Goal: Information Seeking & Learning: Learn about a topic

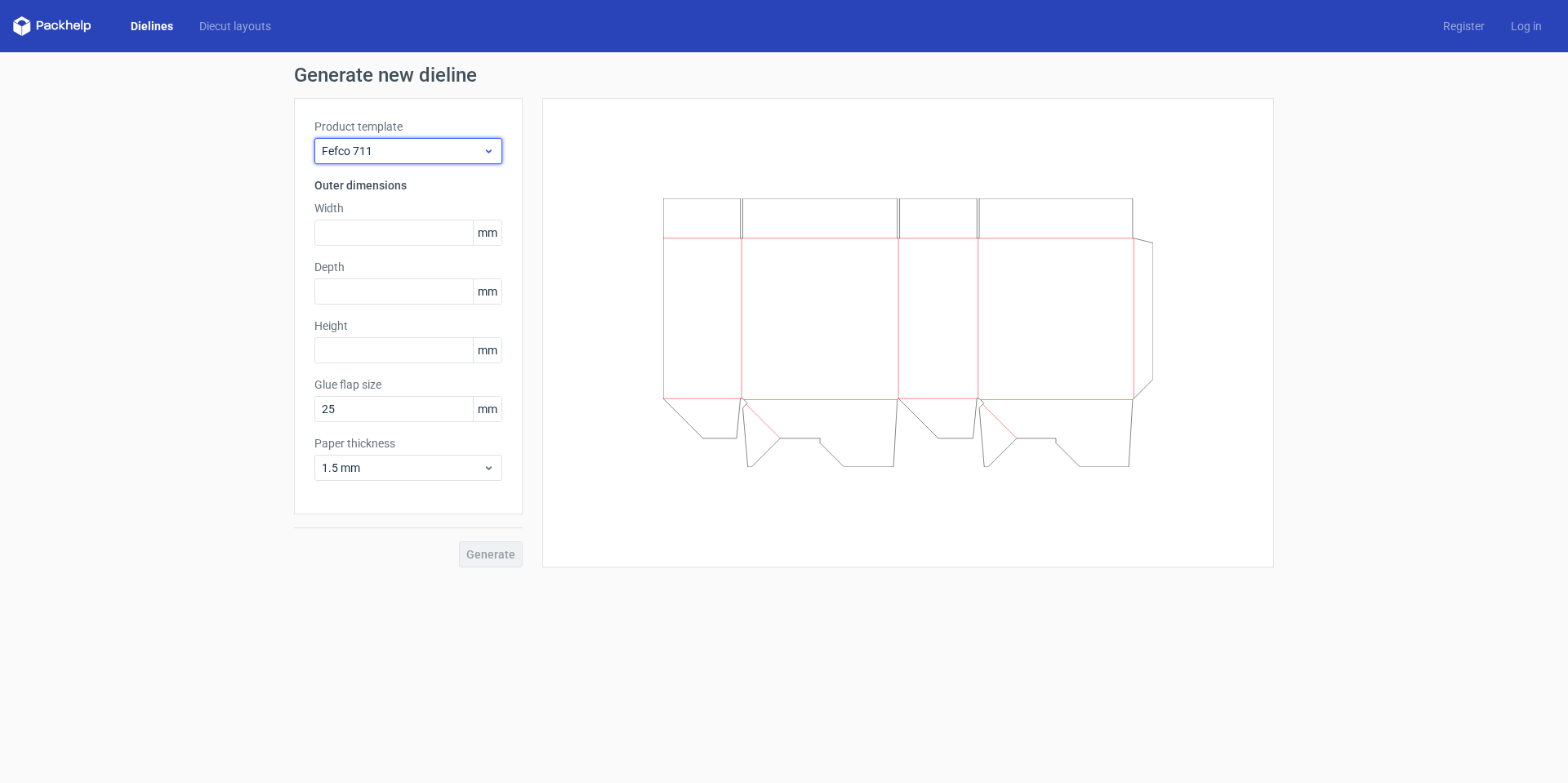
click at [411, 152] on span "Fefco 711" at bounding box center [402, 151] width 161 height 16
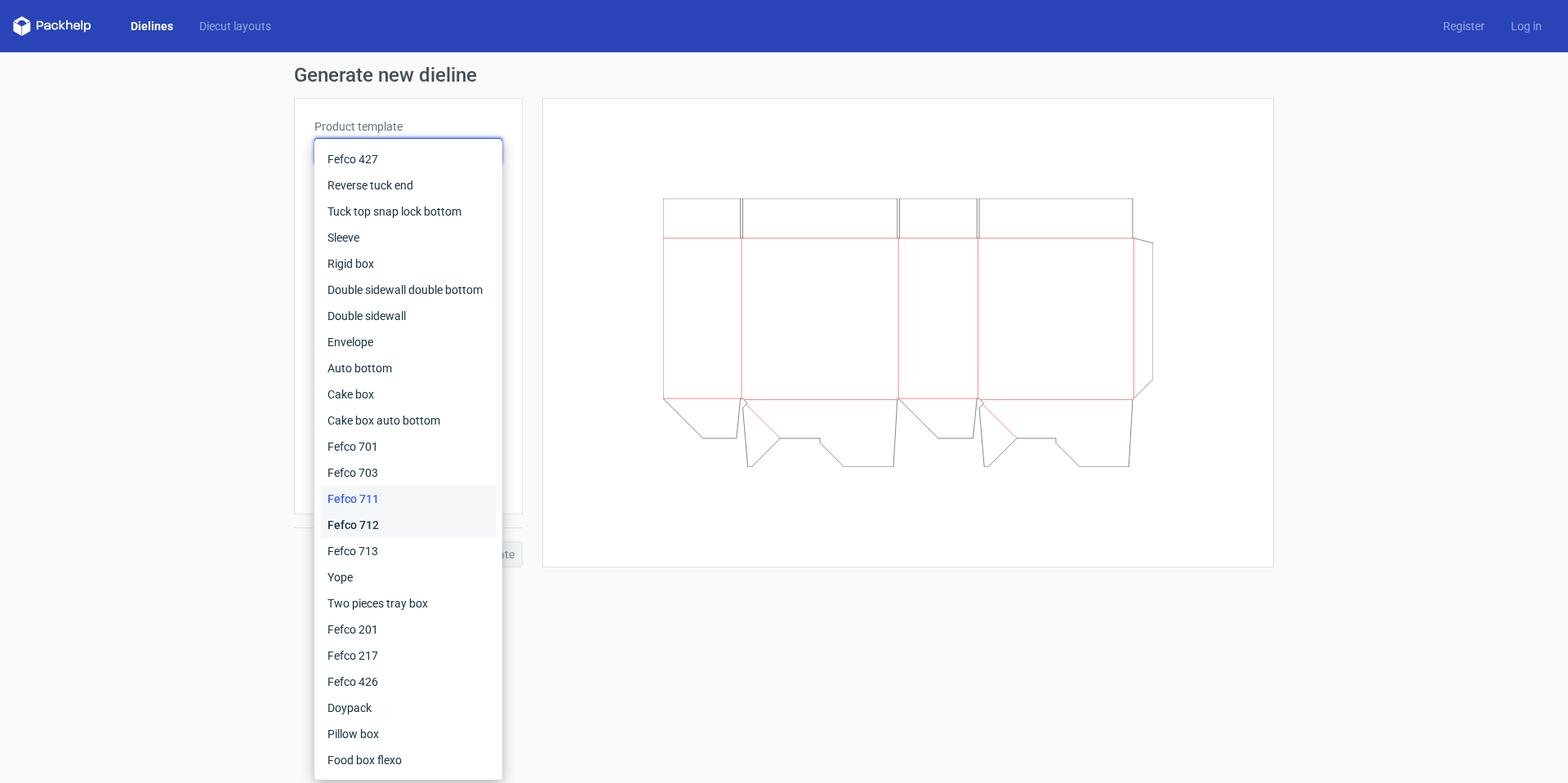
click at [371, 522] on div "Fefco 712" at bounding box center [408, 525] width 175 height 26
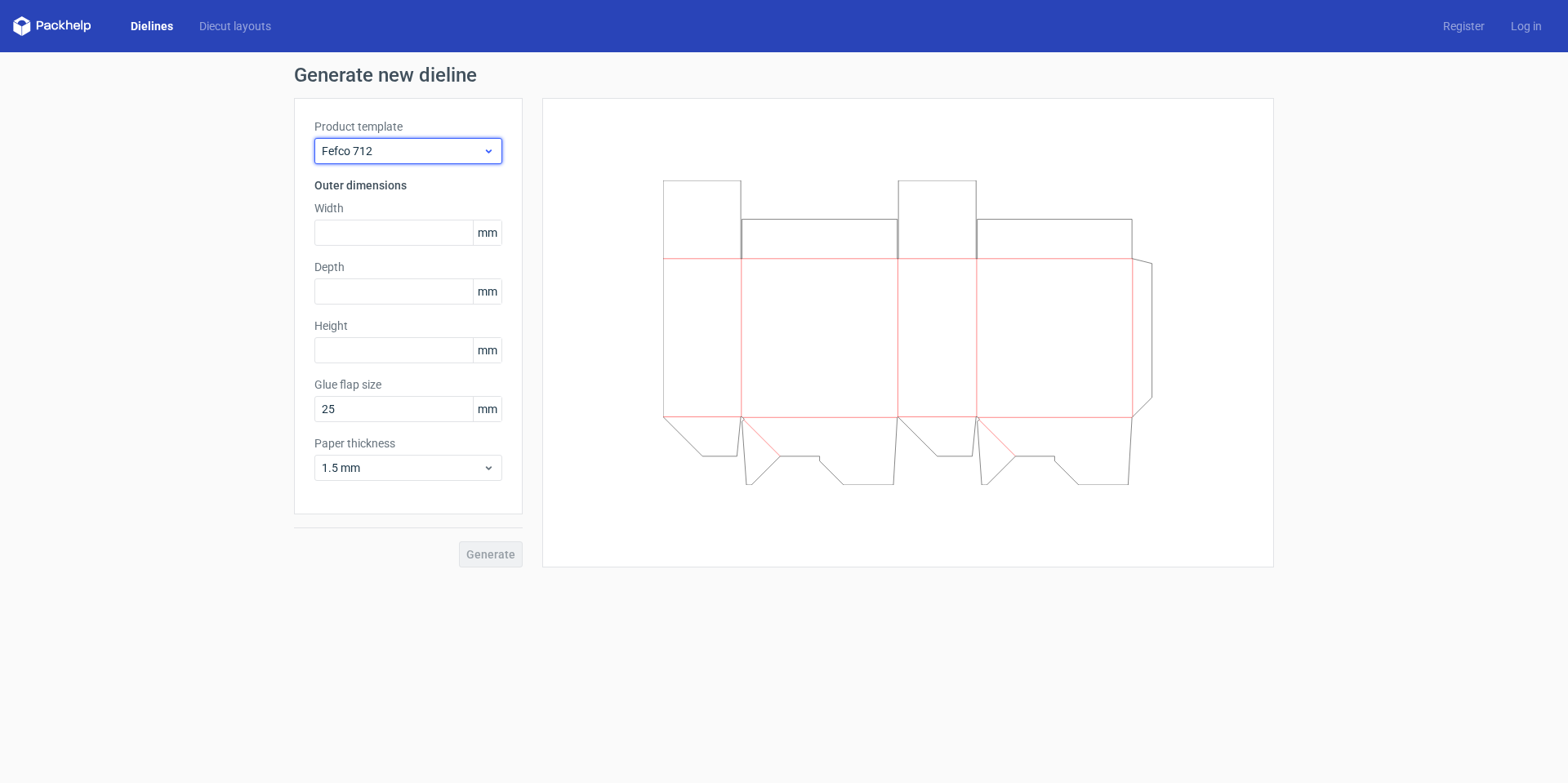
click at [374, 149] on span "Fefco 712" at bounding box center [402, 151] width 161 height 16
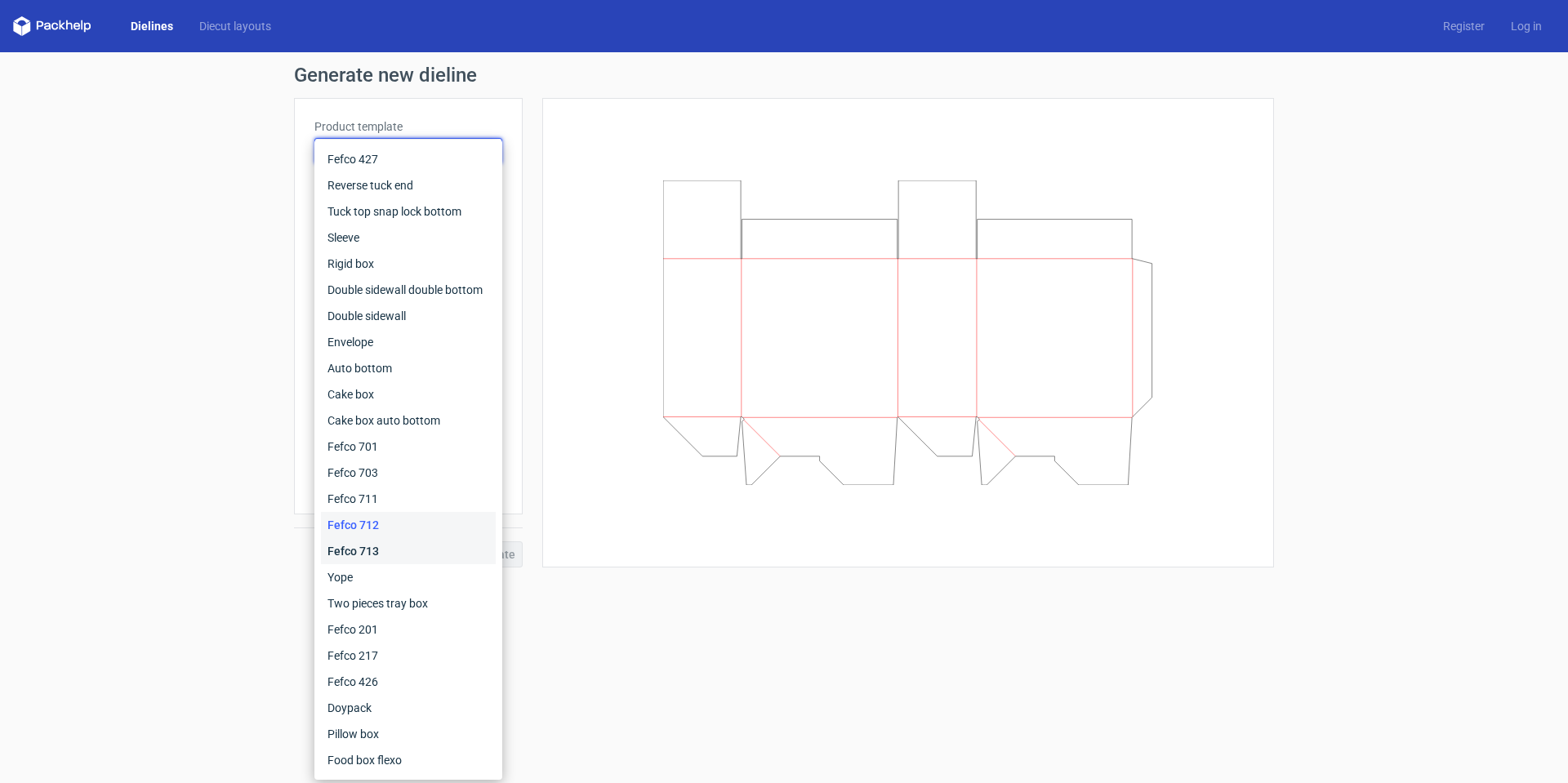
click at [349, 540] on div "Fefco 713" at bounding box center [408, 551] width 175 height 26
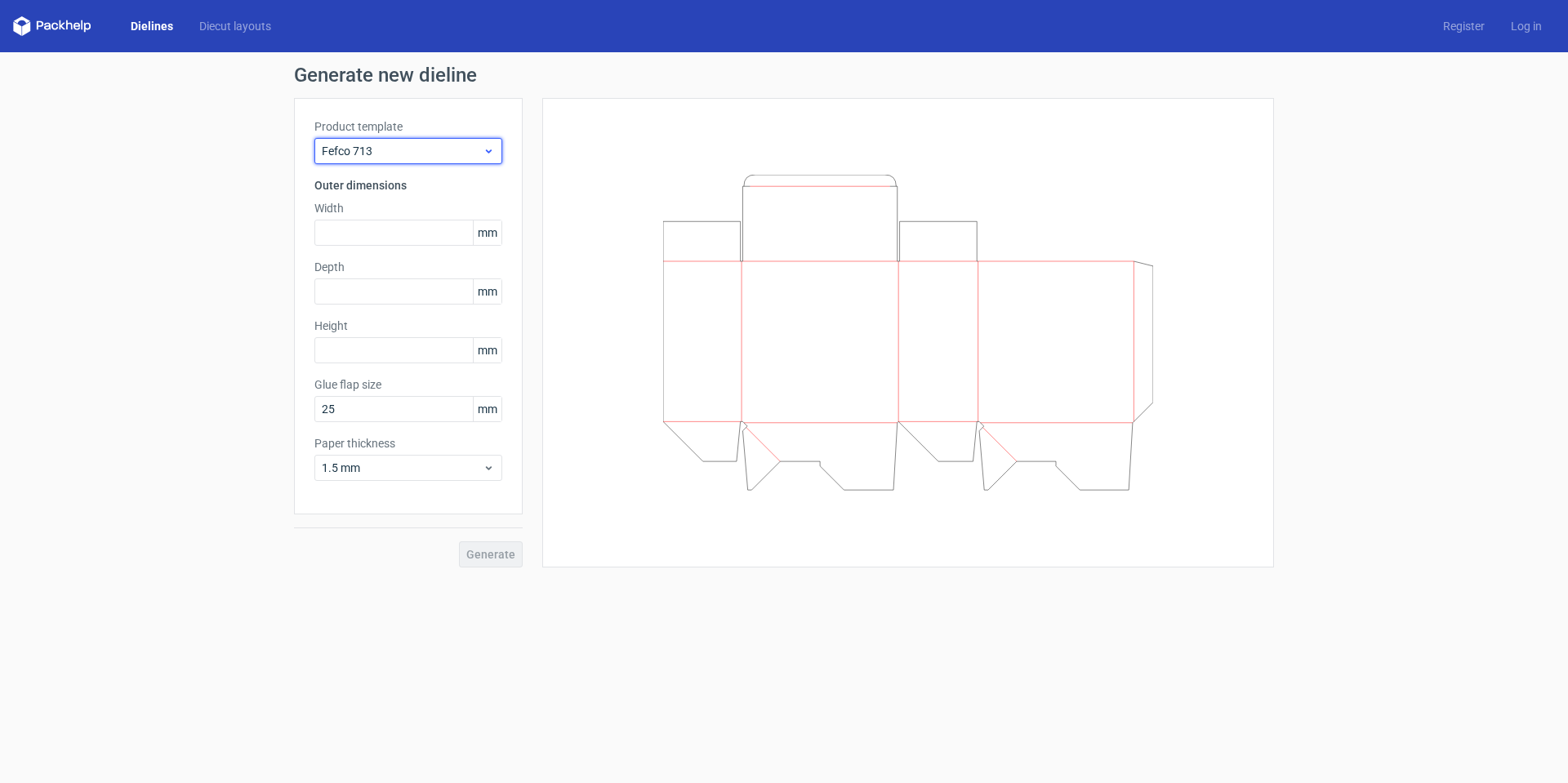
click at [381, 158] on span "Fefco 713" at bounding box center [402, 151] width 161 height 16
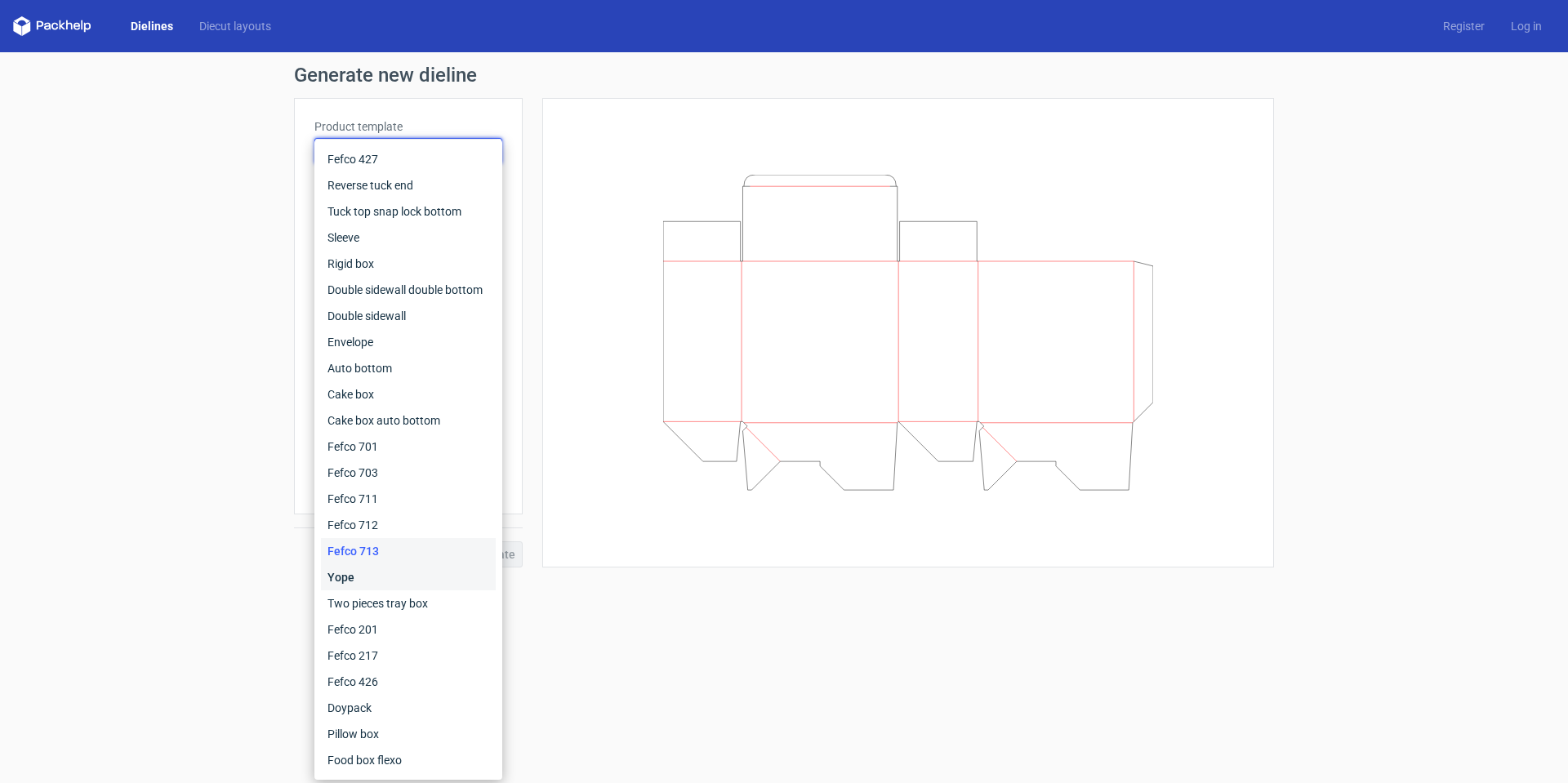
click at [376, 583] on div "Yope" at bounding box center [408, 577] width 175 height 26
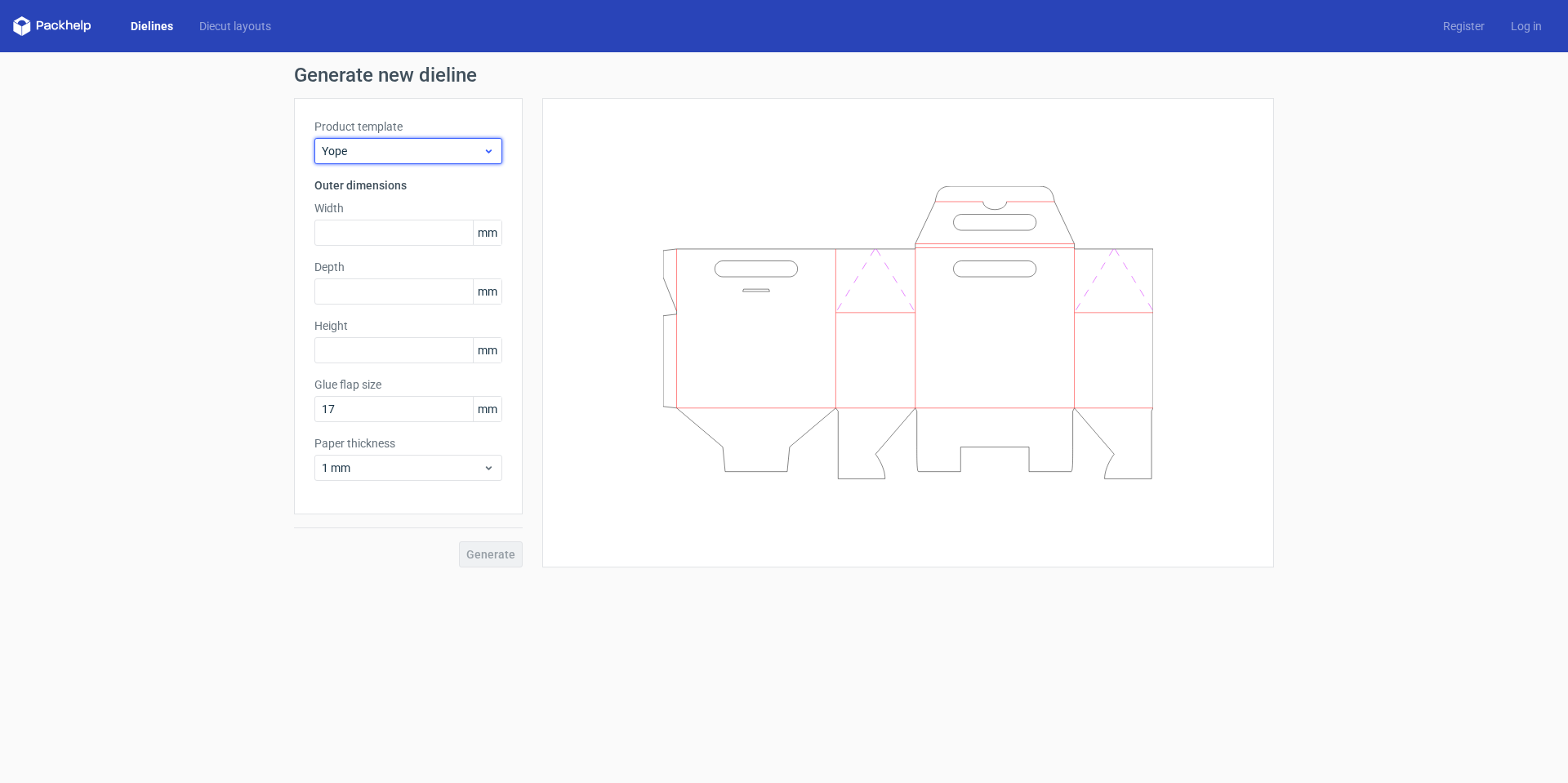
click at [380, 158] on span "Yope" at bounding box center [402, 151] width 161 height 16
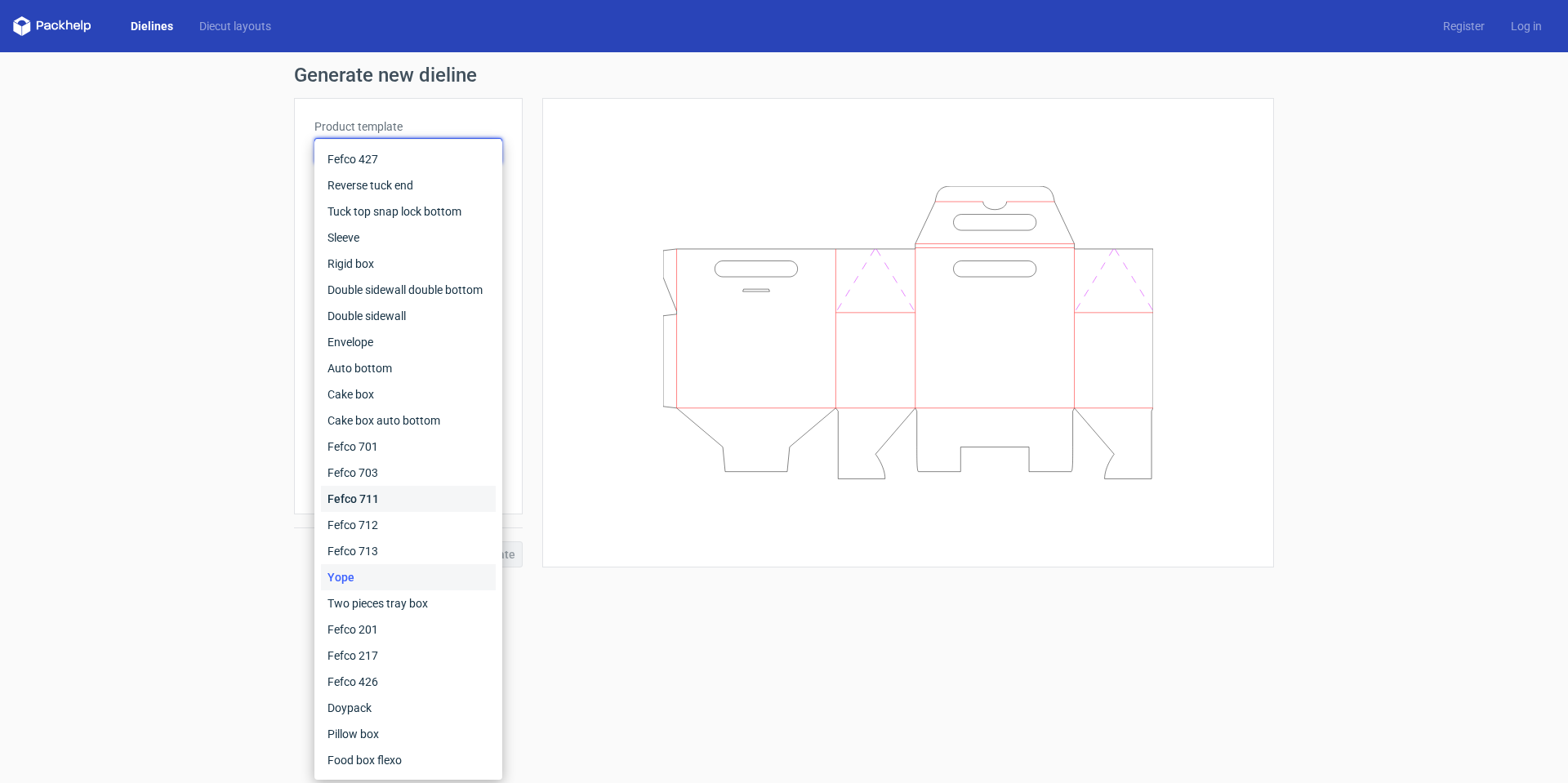
click at [368, 502] on div "Fefco 711" at bounding box center [408, 499] width 175 height 26
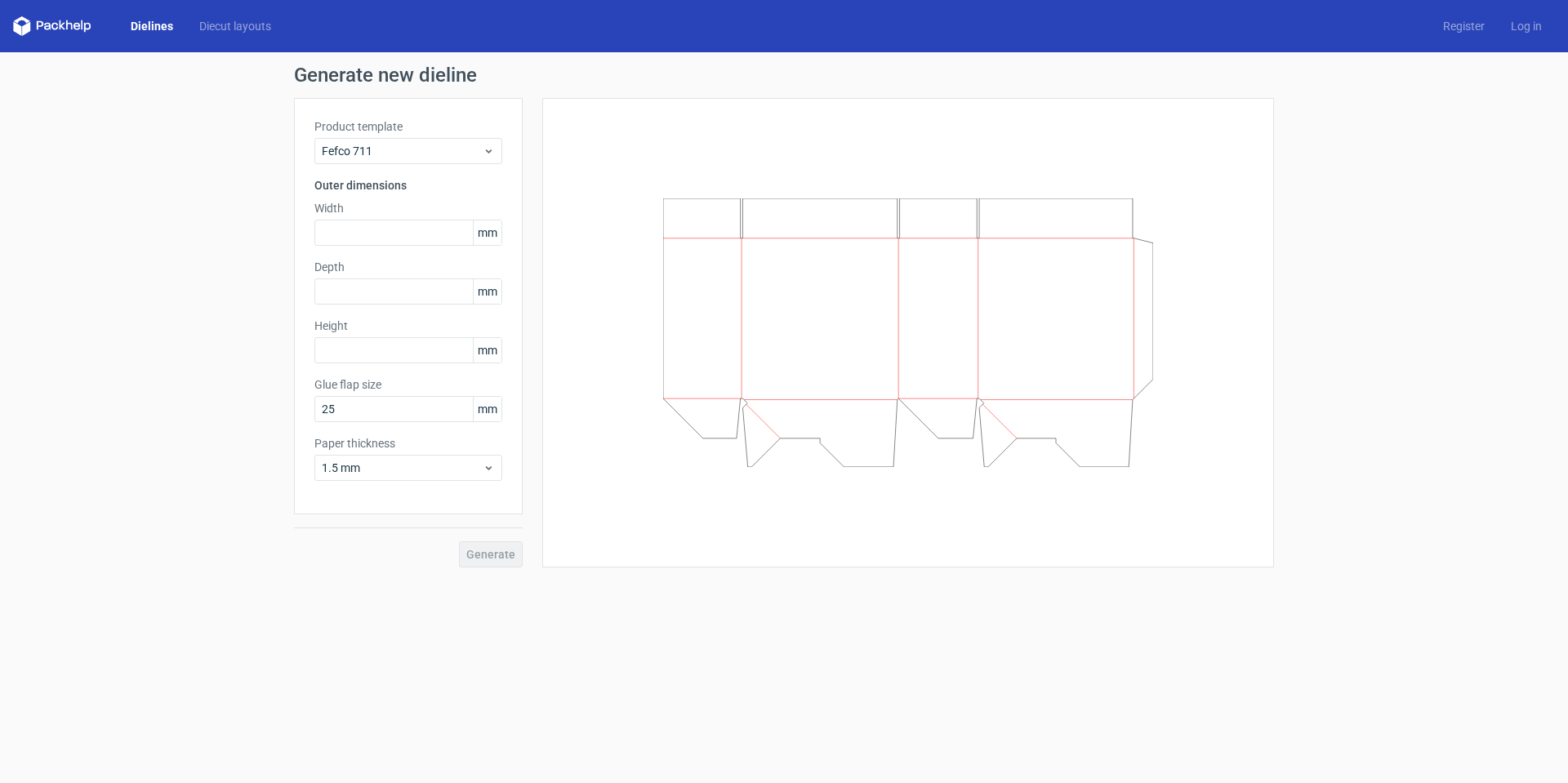
click at [708, 403] on icon at bounding box center [908, 332] width 490 height 269
